Goal: Information Seeking & Learning: Learn about a topic

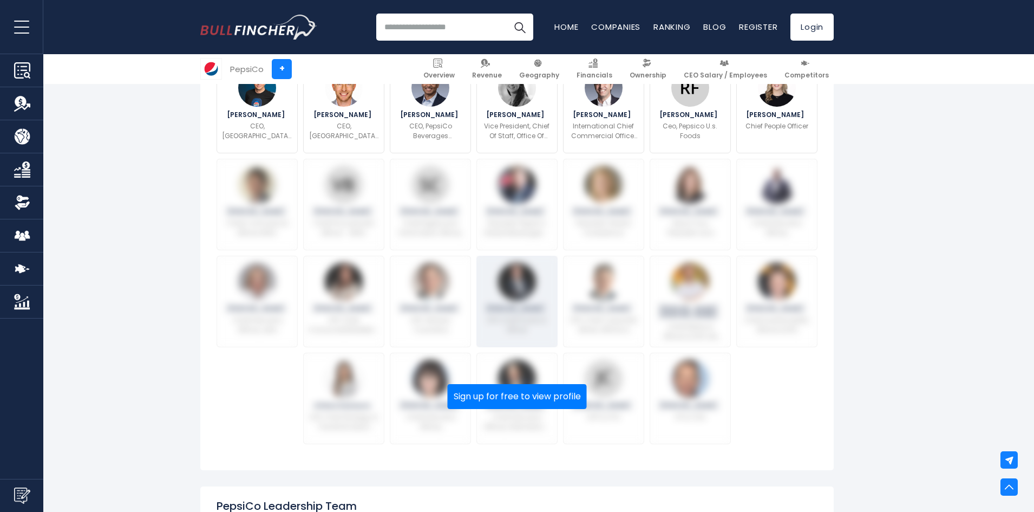
scroll to position [271, 0]
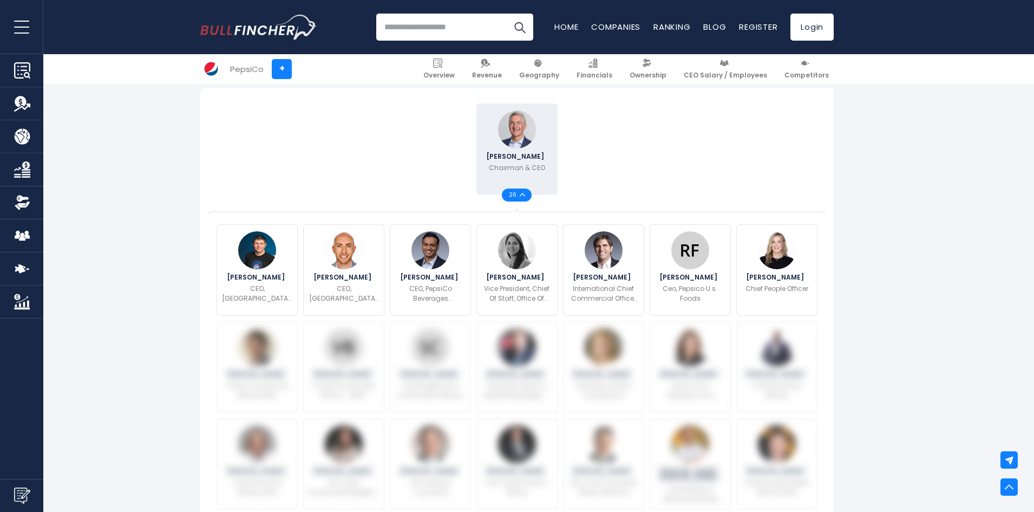
click at [525, 196] on div "26" at bounding box center [517, 194] width 30 height 13
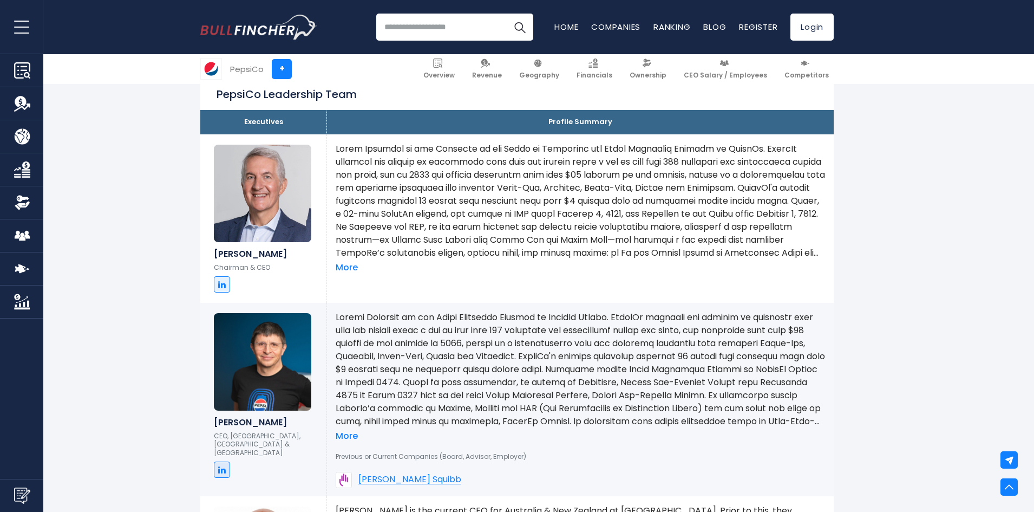
scroll to position [325, 0]
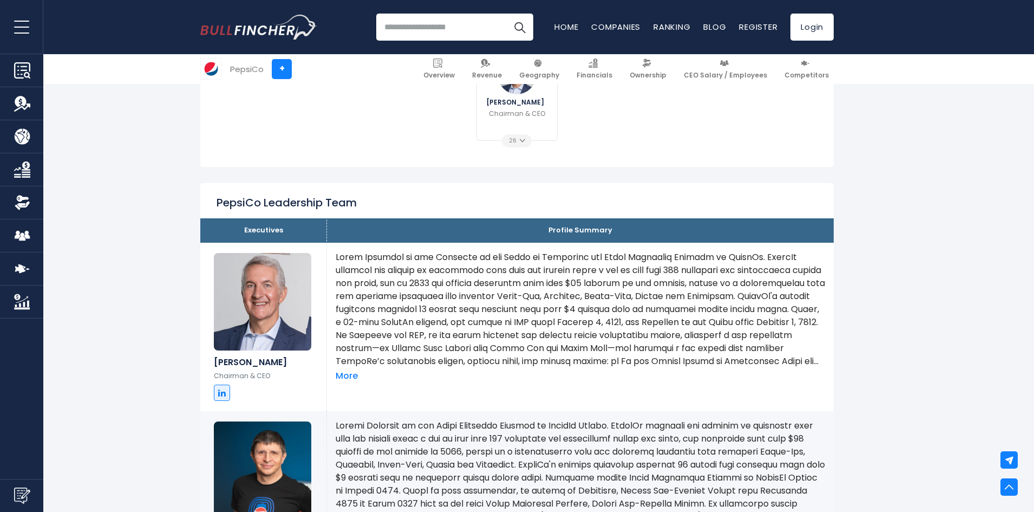
click at [526, 151] on div "Ramon Laguarta Chairman & CEO 26 Anne Tse" at bounding box center [517, 101] width 601 height 108
click at [522, 141] on img at bounding box center [522, 141] width 5 height 4
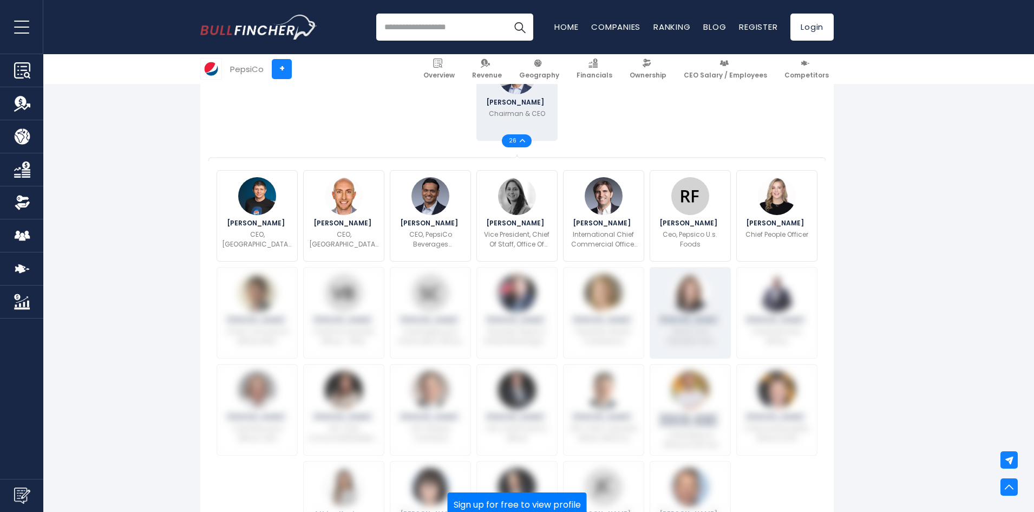
scroll to position [433, 0]
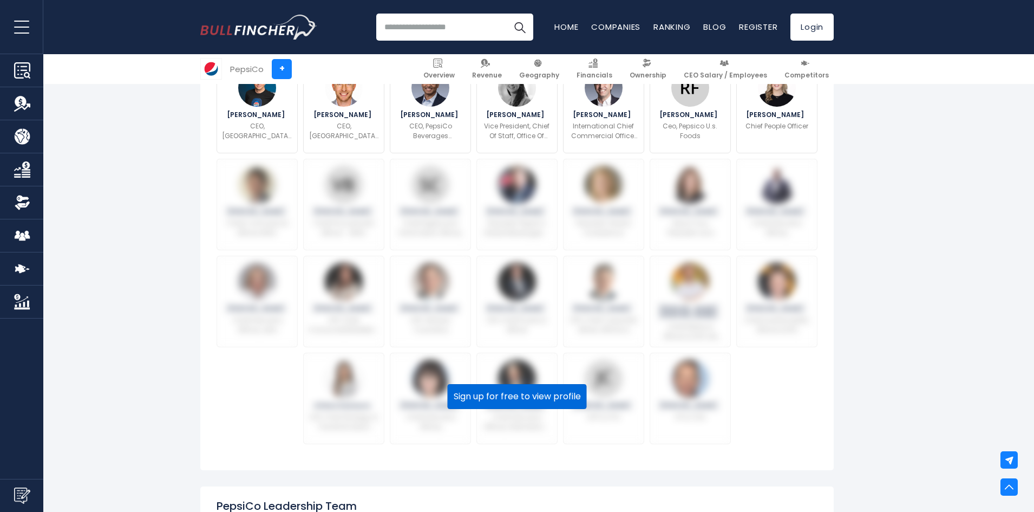
click at [566, 396] on button "Sign up for free to view profile" at bounding box center [517, 396] width 139 height 25
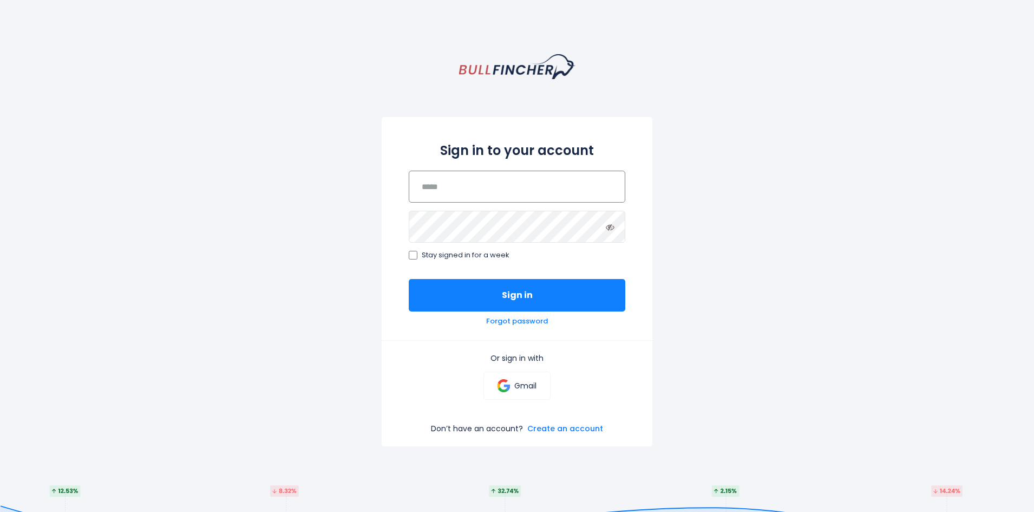
click at [508, 186] on input "email" at bounding box center [517, 187] width 217 height 32
click at [527, 387] on p "Gmail" at bounding box center [525, 386] width 22 height 10
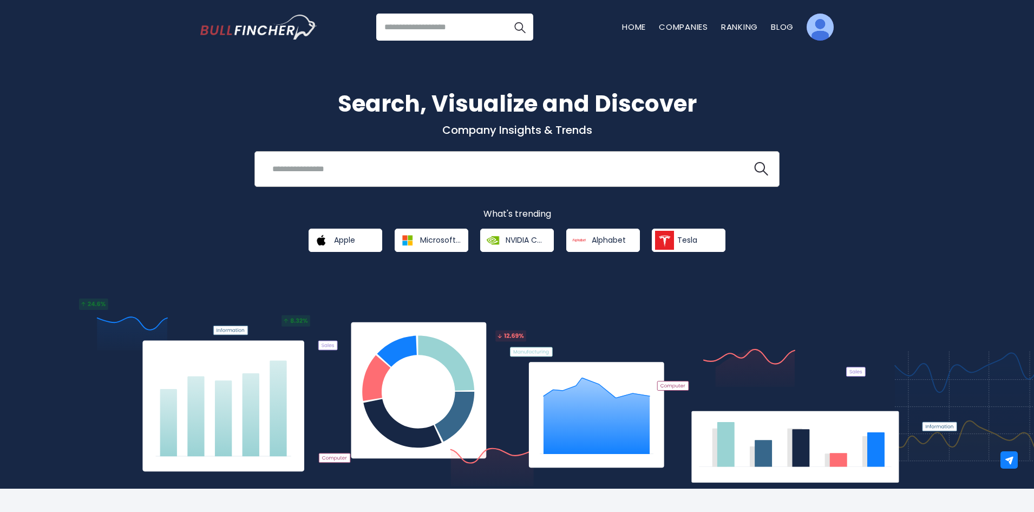
click at [461, 153] on div "Search, Visualize and Discover Company Insights & Trends Recent searches Trendi…" at bounding box center [517, 169] width 650 height 165
click at [441, 174] on input "search" at bounding box center [503, 169] width 475 height 20
type input "*"
type input "*******"
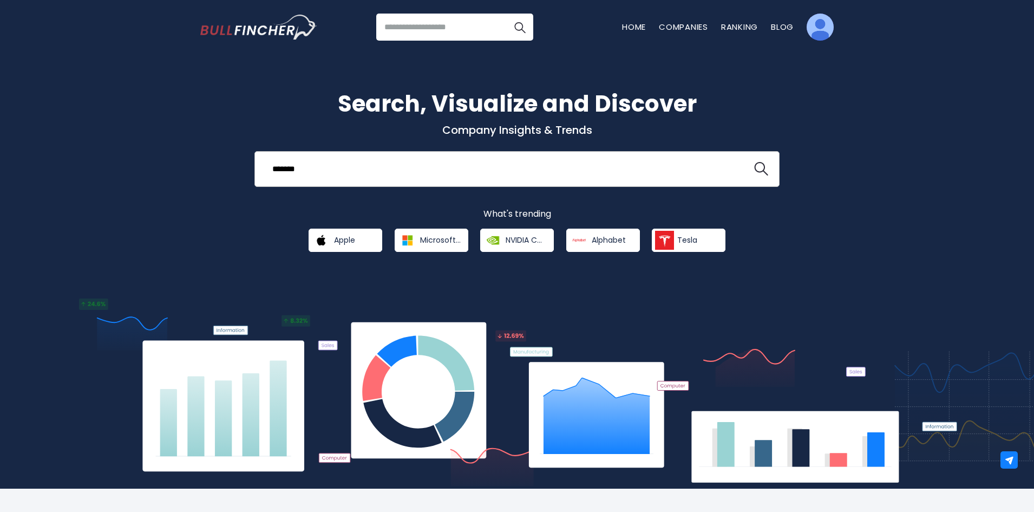
click at [754, 162] on button at bounding box center [761, 169] width 14 height 14
drag, startPoint x: 775, startPoint y: 156, endPoint x: 769, endPoint y: 160, distance: 7.5
click at [770, 159] on div "******* Recent searches Trending searches Apple Overview" at bounding box center [516, 169] width 525 height 36
click at [762, 162] on img "search icon" at bounding box center [761, 169] width 14 height 14
click at [758, 162] on img "search icon" at bounding box center [761, 169] width 14 height 14
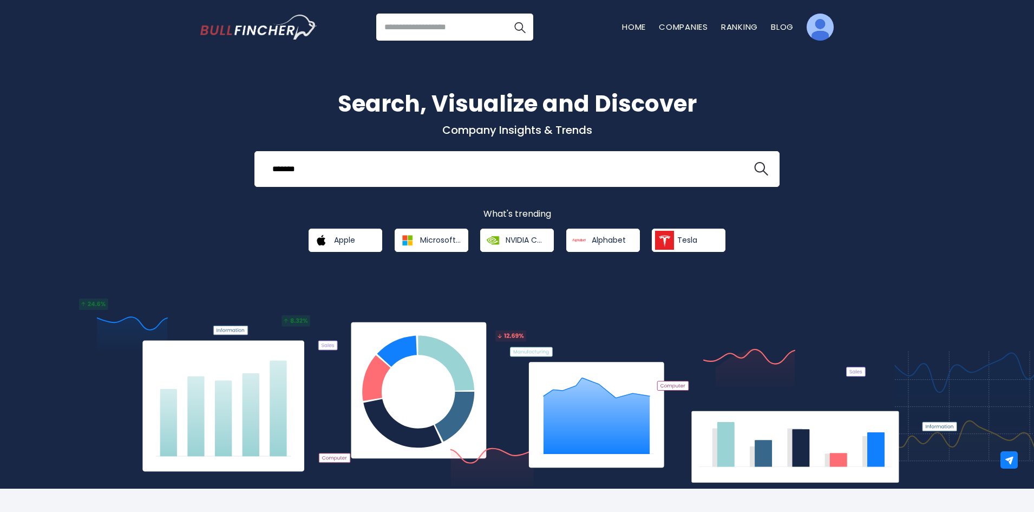
drag, startPoint x: 482, startPoint y: 24, endPoint x: 481, endPoint y: 15, distance: 9.3
click at [472, 23] on input "search" at bounding box center [454, 27] width 157 height 27
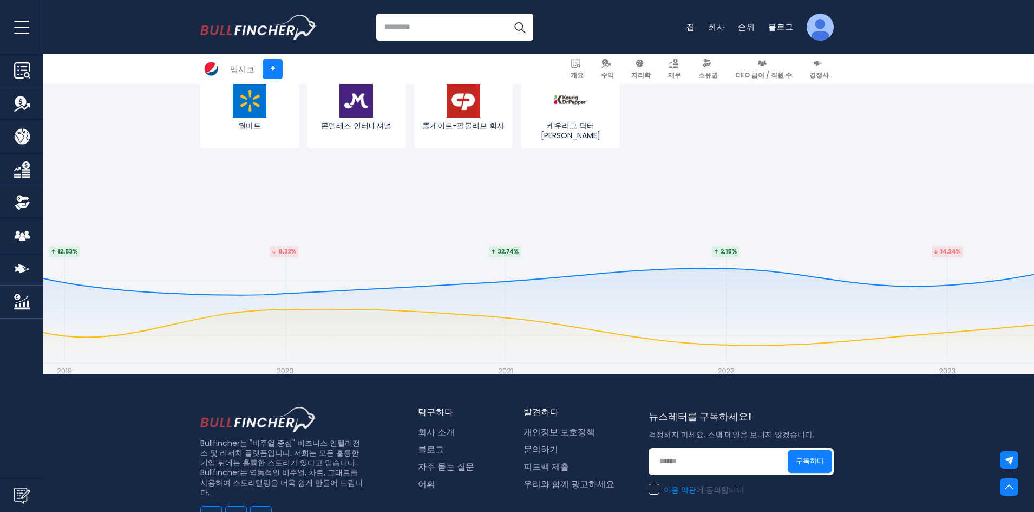
scroll to position [5576, 0]
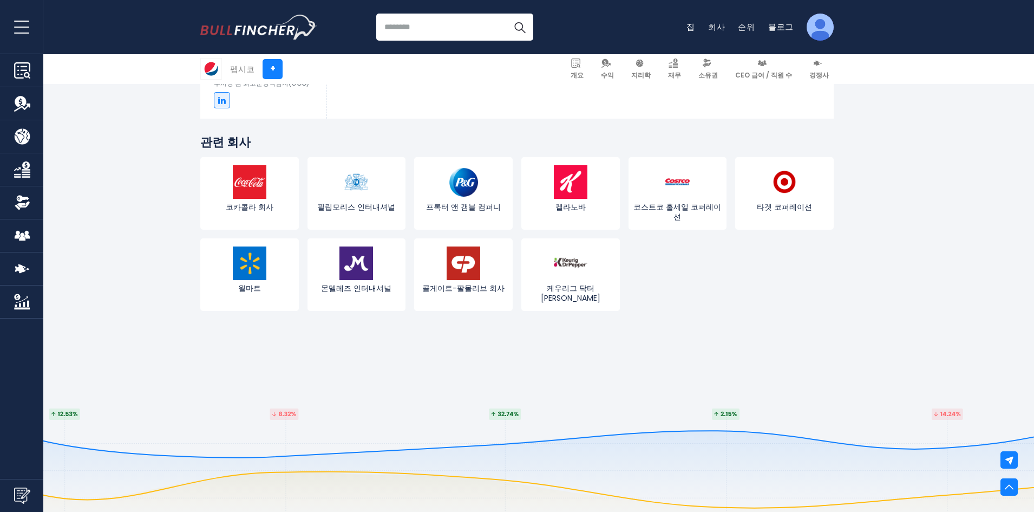
click at [18, 32] on button "메뉴 열기" at bounding box center [21, 27] width 43 height 54
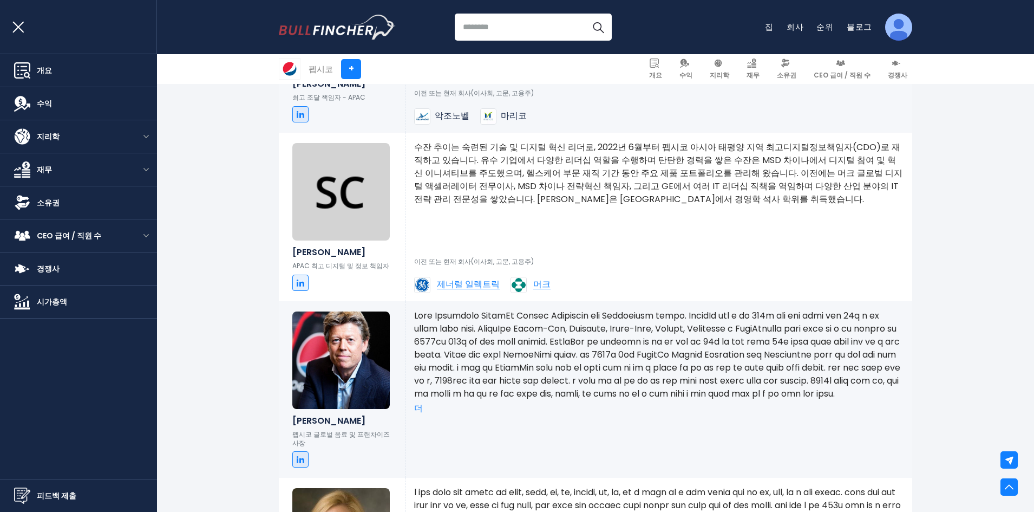
scroll to position [2545, 0]
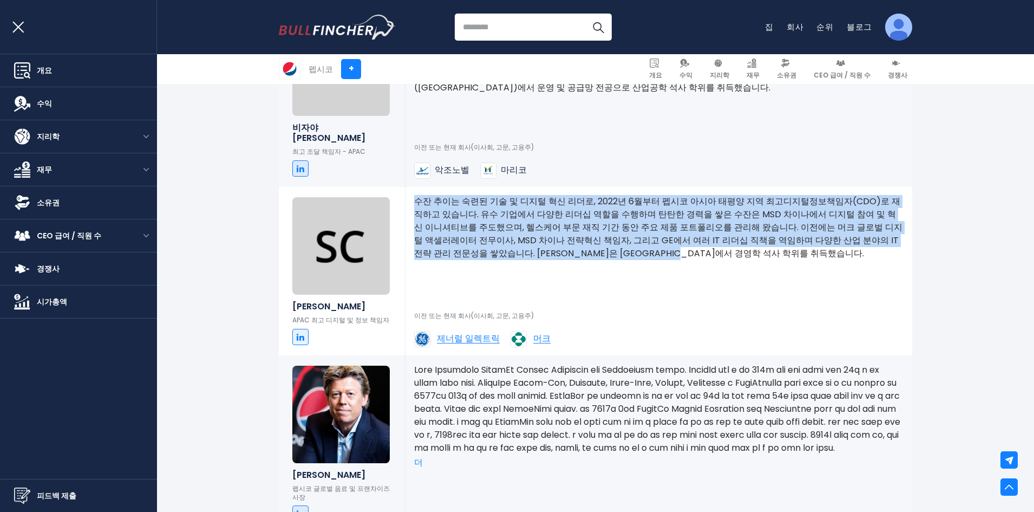
drag, startPoint x: 421, startPoint y: 207, endPoint x: 575, endPoint y: 284, distance: 172.6
click at [575, 284] on div "수잔 추이는 숙련된 기술 및 디지털 혁신 리더로, 2022년 6월부터 펩시코 아시아 태평양 지역 최고디지털정보책임자(CDO)로 재직하고 있습니…" at bounding box center [658, 271] width 507 height 168
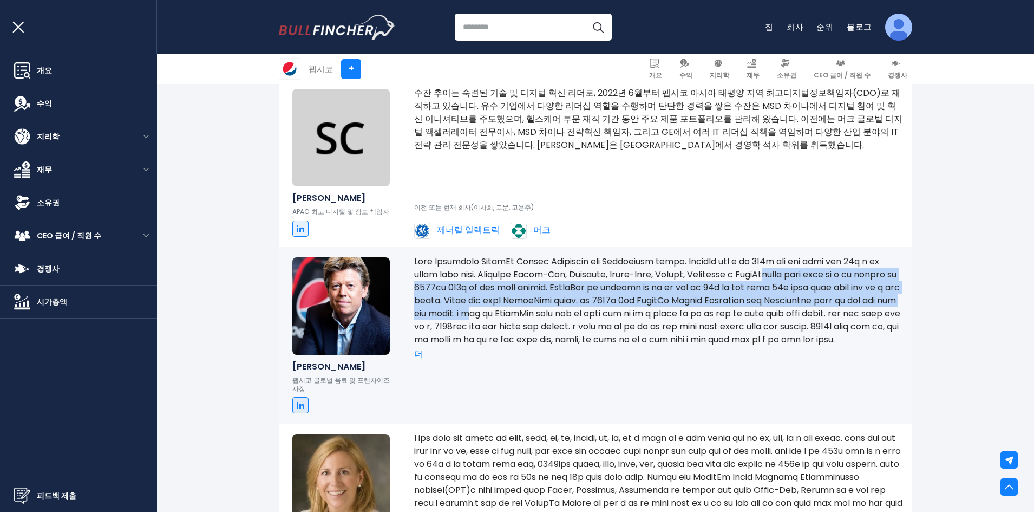
drag, startPoint x: 446, startPoint y: 302, endPoint x: 631, endPoint y: 330, distance: 186.7
click at [631, 330] on font at bounding box center [657, 300] width 486 height 90
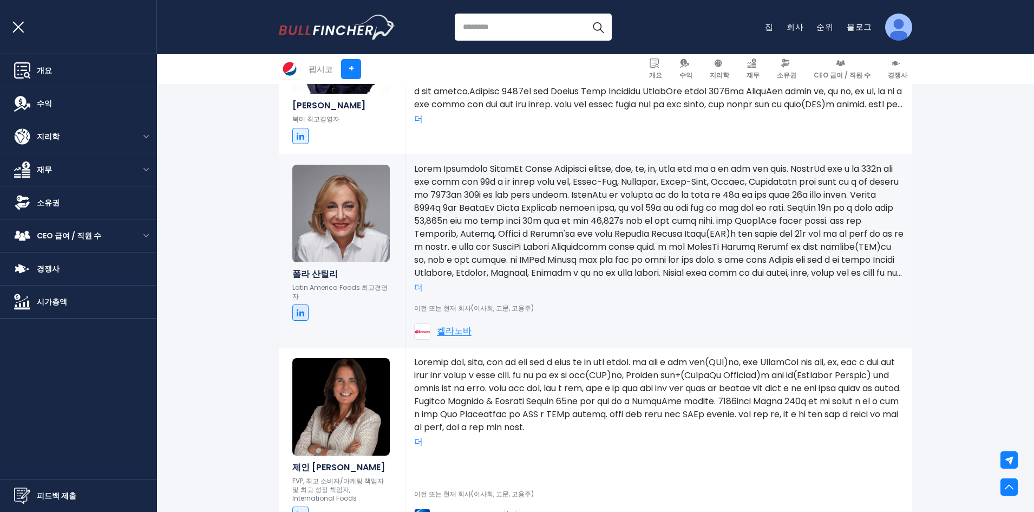
scroll to position [3628, 0]
